Goal: Check status: Check status

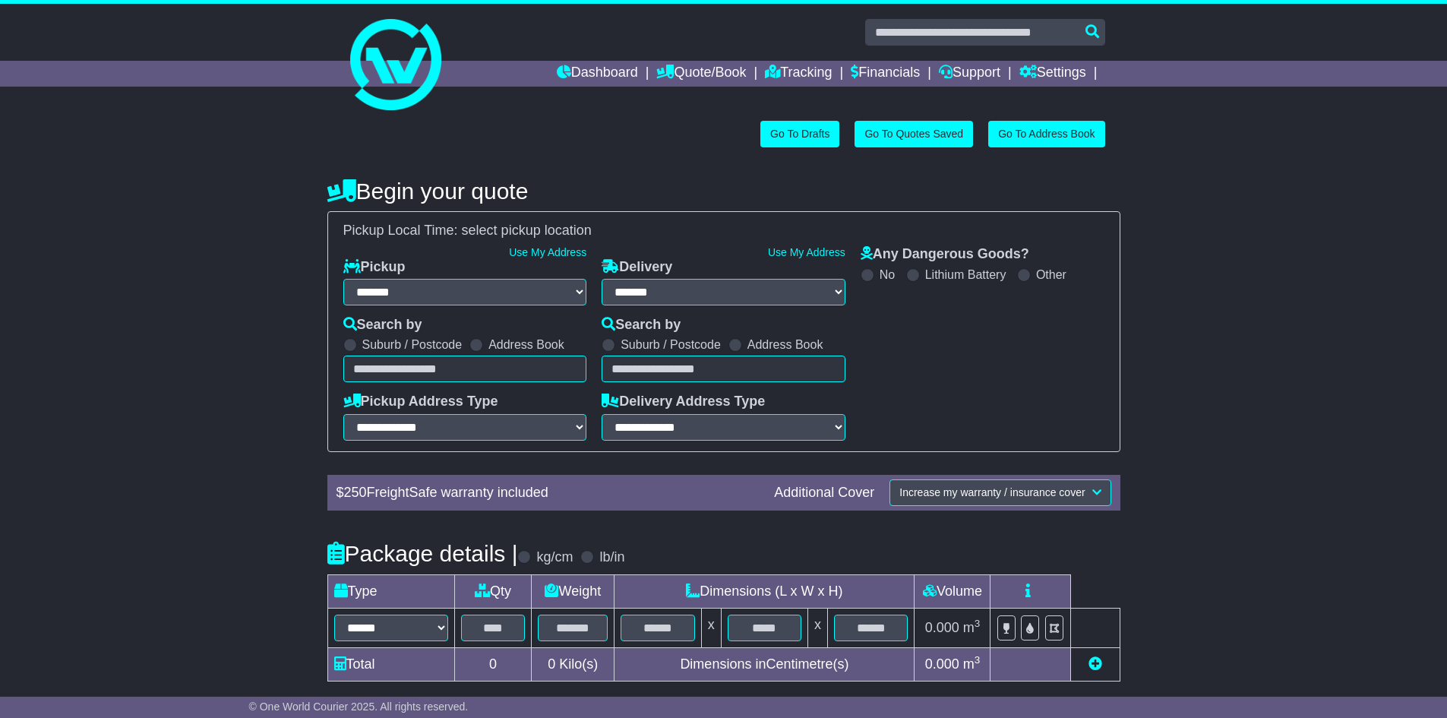
select select "**"
click at [780, 68] on link "Tracking" at bounding box center [798, 74] width 67 height 26
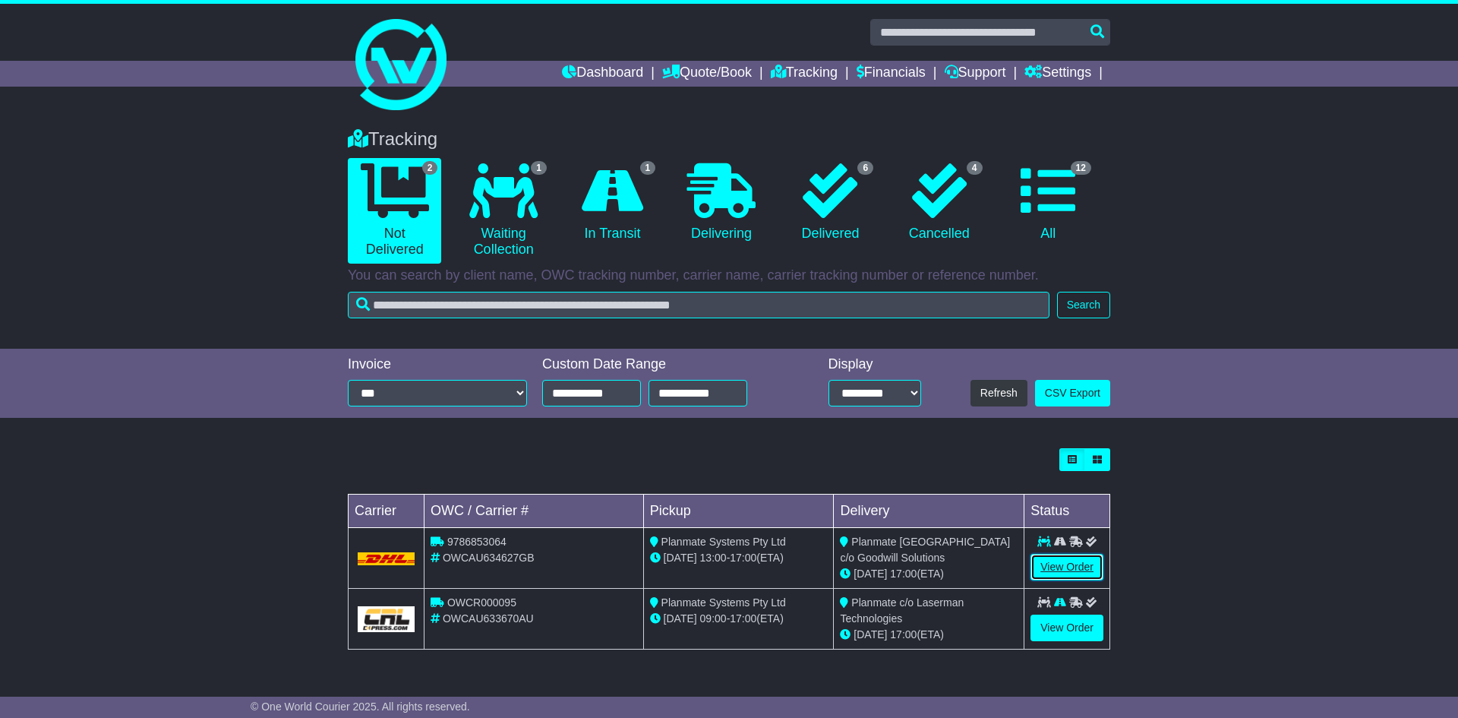
click at [1074, 562] on link "View Order" at bounding box center [1066, 567] width 73 height 27
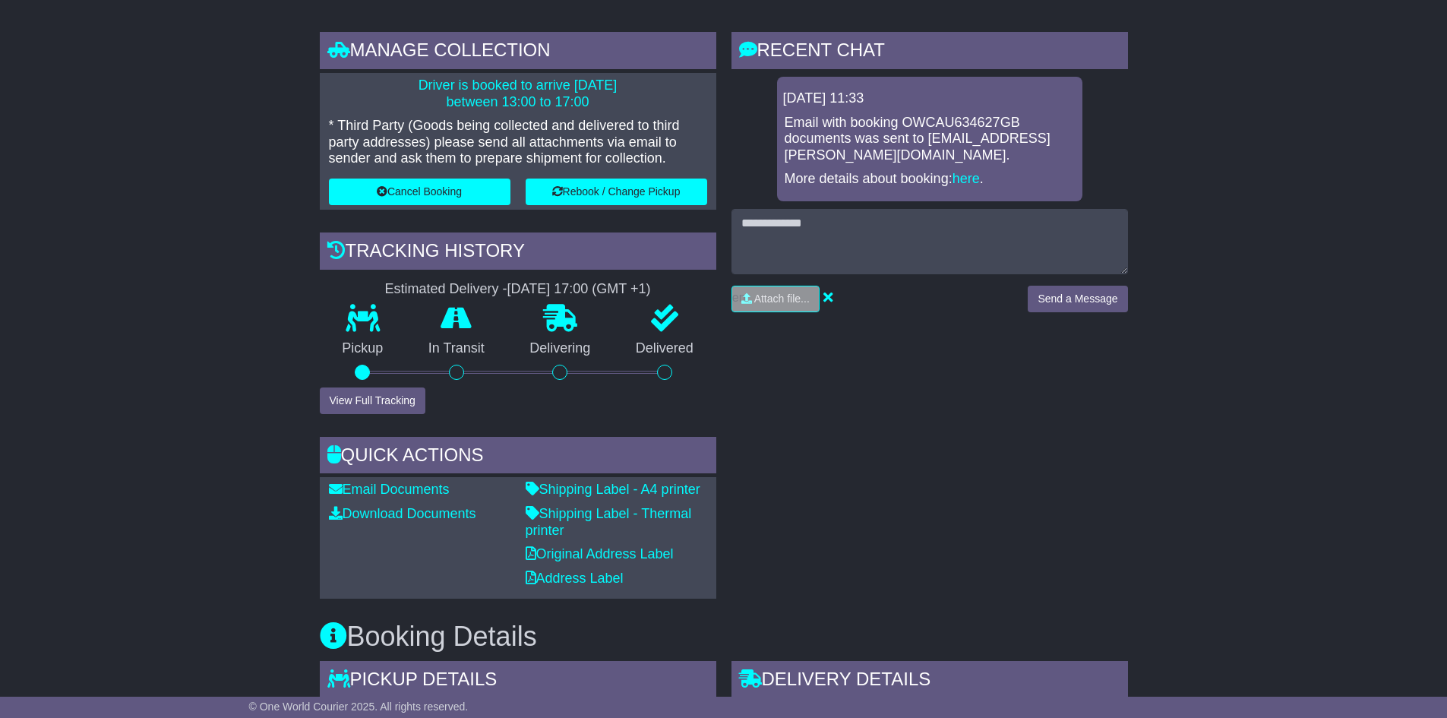
scroll to position [304, 0]
